Goal: Transaction & Acquisition: Obtain resource

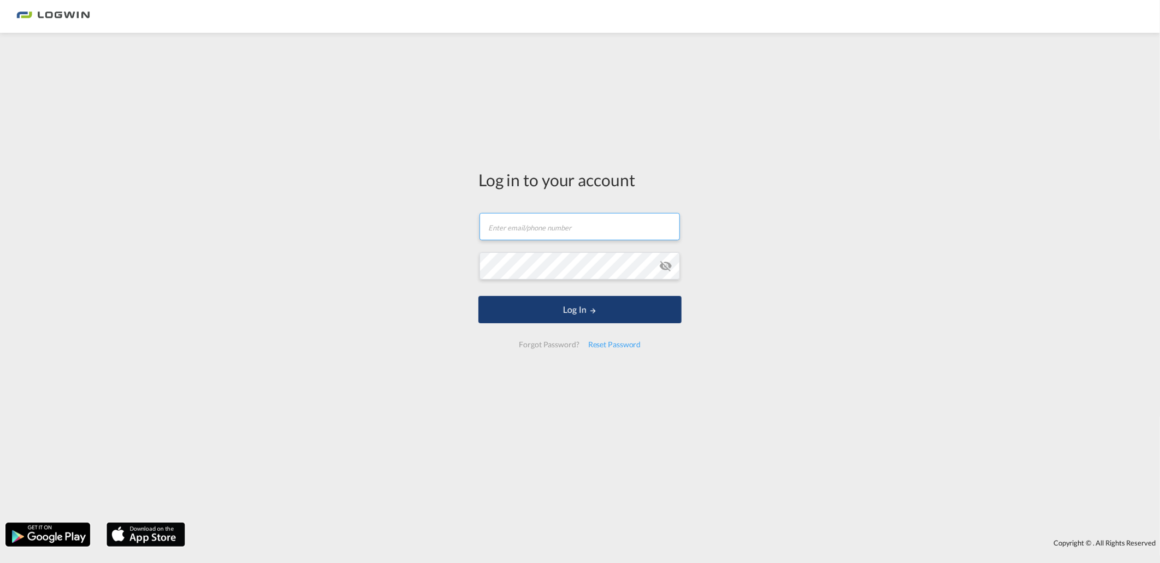
type input "[PERSON_NAME][EMAIL_ADDRESS][DOMAIN_NAME]"
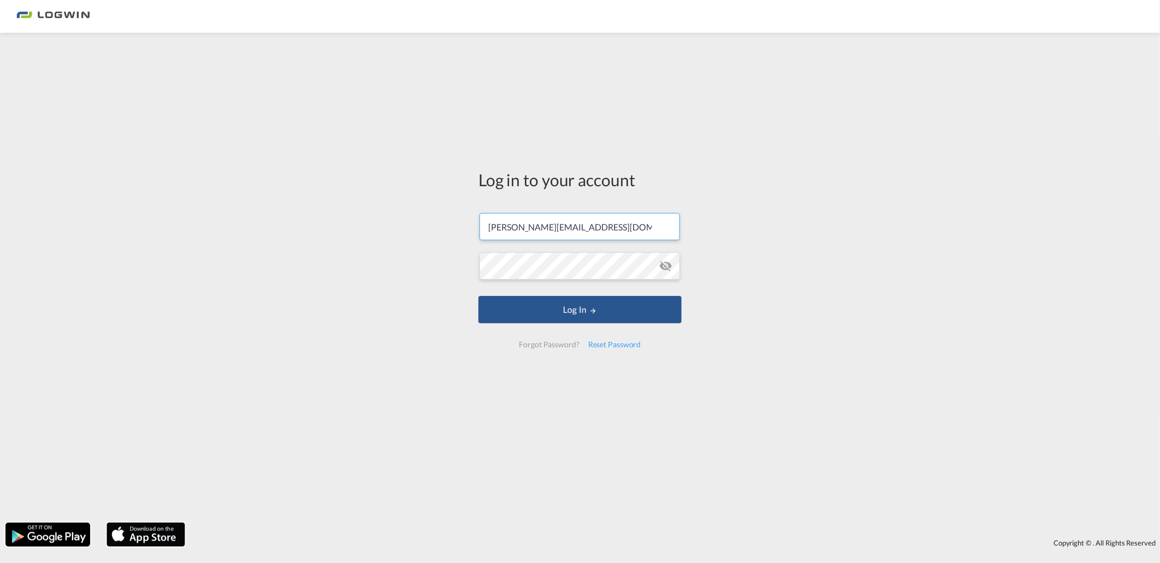
drag, startPoint x: 547, startPoint y: 312, endPoint x: 379, endPoint y: 90, distance: 278.7
click at [547, 312] on button "Log In" at bounding box center [579, 309] width 203 height 27
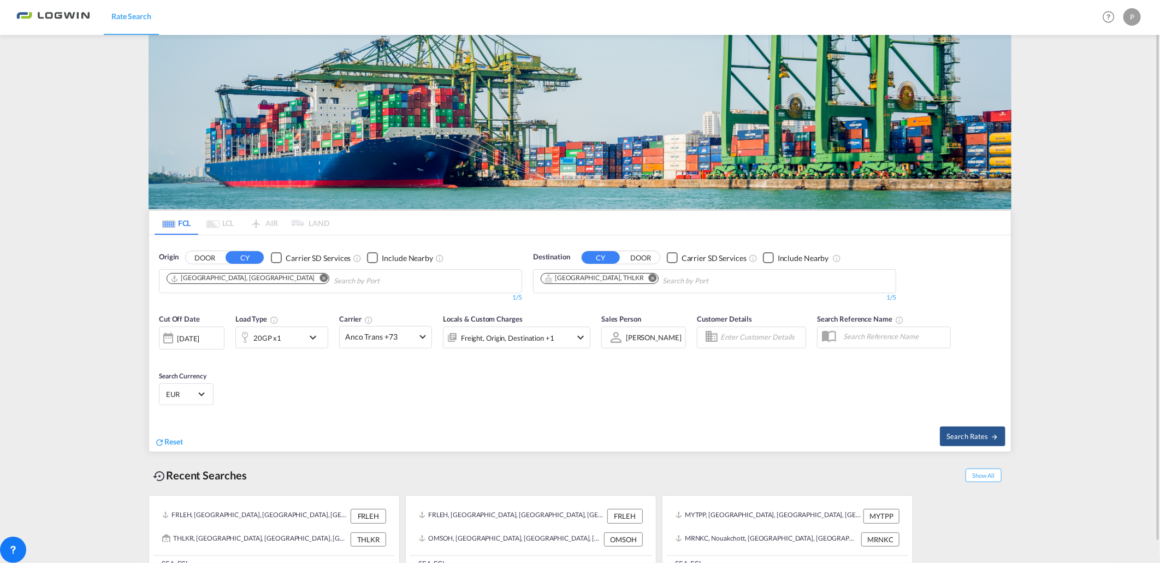
click at [312, 283] on button "Remove" at bounding box center [320, 279] width 16 height 11
click at [240, 280] on body "Rate Search Rate Search Help Resources Product Release P My Profile Logout FCL …" at bounding box center [580, 281] width 1160 height 563
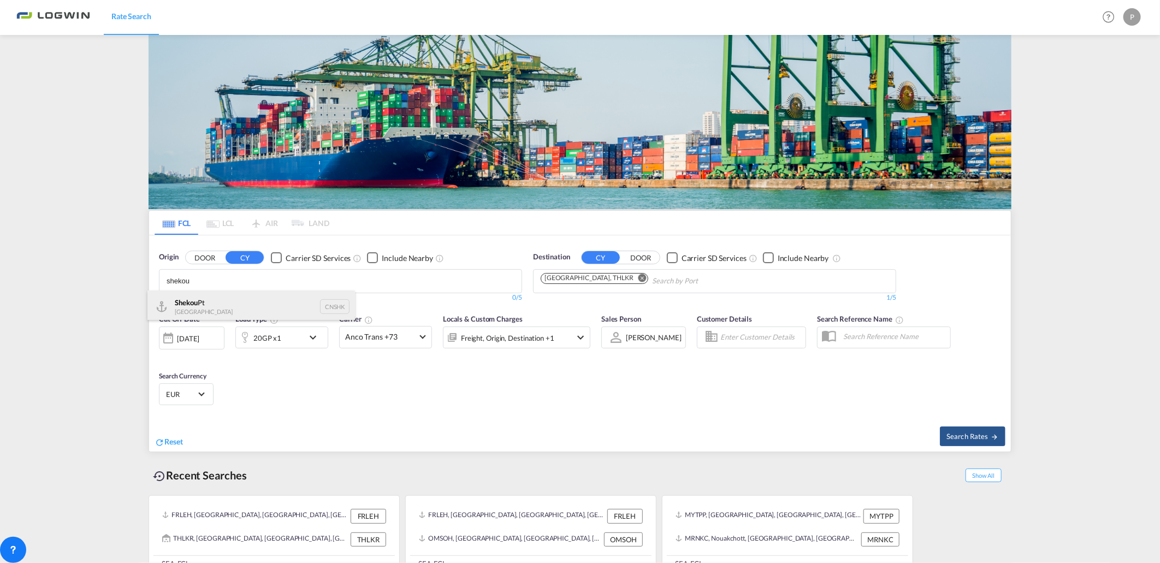
type input "shekou"
click at [214, 307] on div "Shekou Pt China CNSHK" at bounding box center [251, 307] width 208 height 33
click at [649, 277] on md-icon "Remove" at bounding box center [653, 278] width 8 height 8
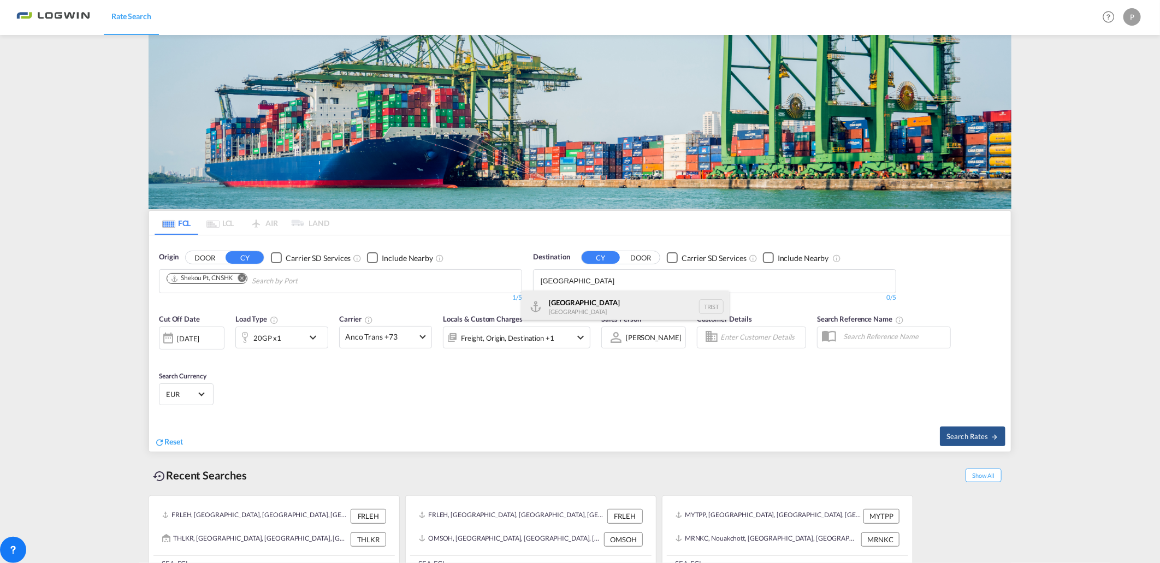
type input "[GEOGRAPHIC_DATA]"
click at [608, 313] on div "[GEOGRAPHIC_DATA] [GEOGRAPHIC_DATA] TRIST" at bounding box center [626, 307] width 208 height 33
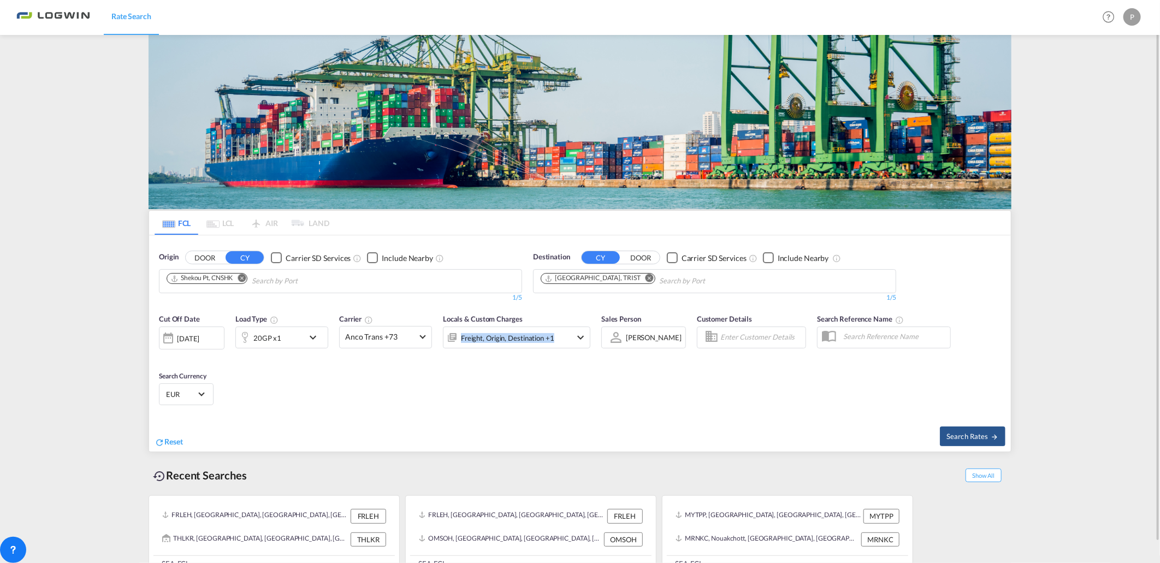
click at [277, 330] on div "20GP x1" at bounding box center [267, 337] width 28 height 15
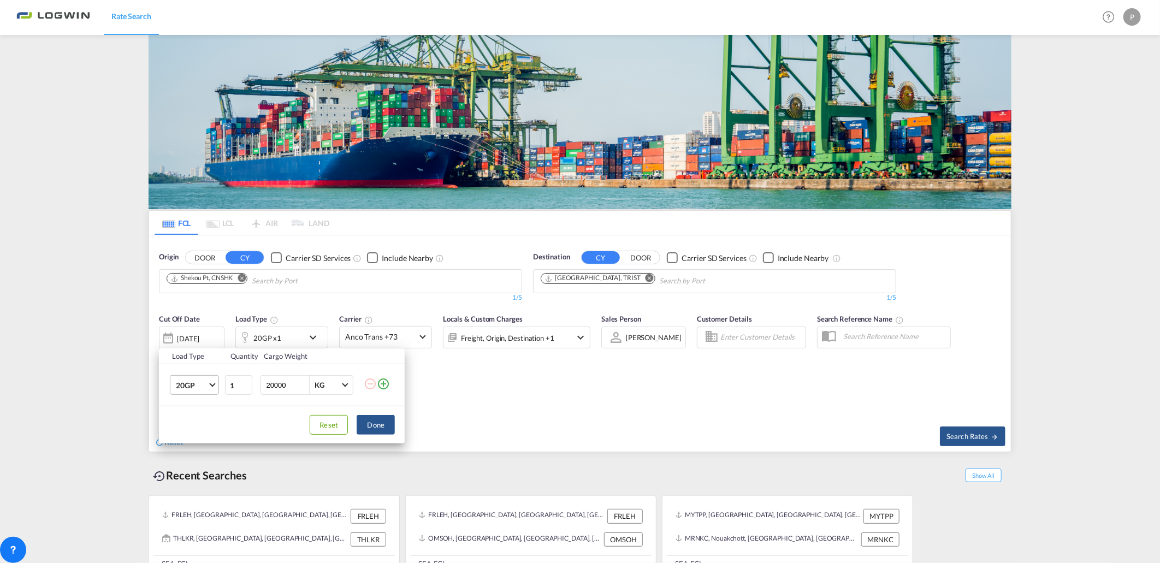
click at [200, 380] on span "20GP" at bounding box center [192, 385] width 32 height 11
click at [205, 476] on md-option "40OT" at bounding box center [204, 474] width 74 height 26
click at [378, 425] on button "Done" at bounding box center [376, 425] width 38 height 20
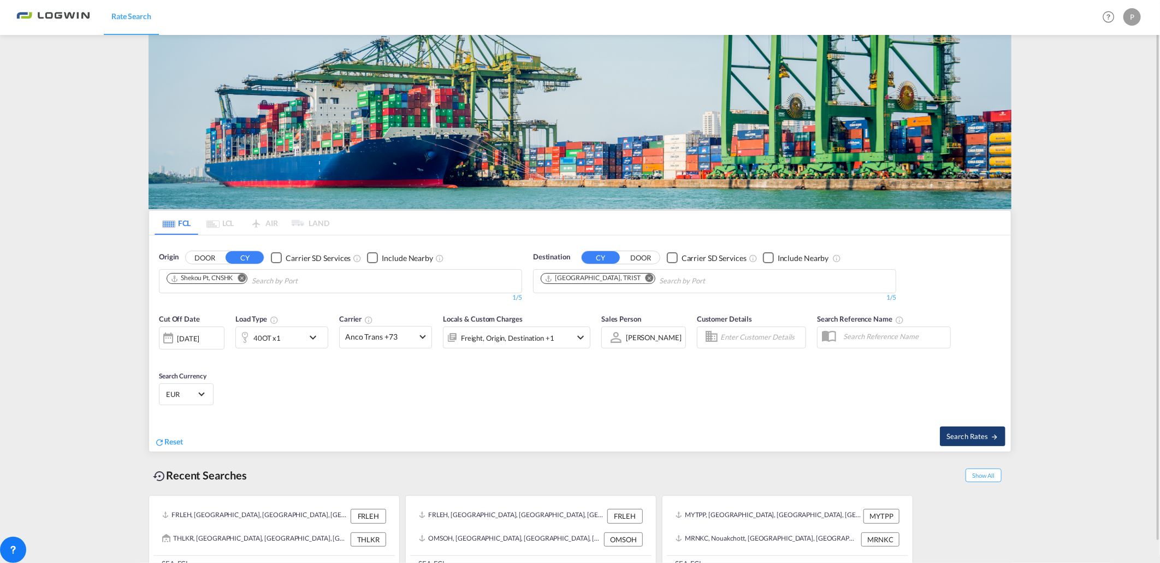
click at [982, 427] on button "Search Rates" at bounding box center [973, 437] width 66 height 20
type input "CNSHK to TRIST / [DATE]"
